Goal: Find specific page/section

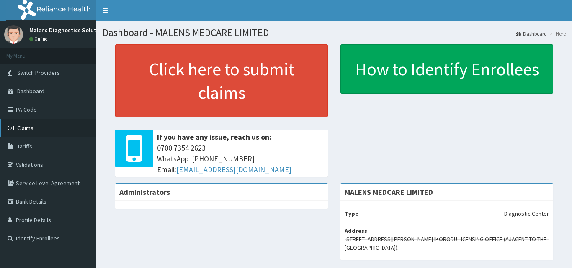
click at [31, 126] on span "Claims" at bounding box center [25, 128] width 16 height 8
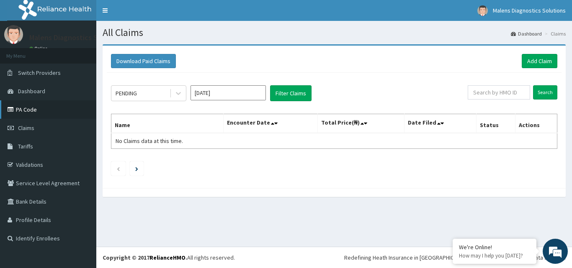
click at [24, 109] on link "PA Code" at bounding box center [48, 109] width 96 height 18
